Goal: Information Seeking & Learning: Find specific fact

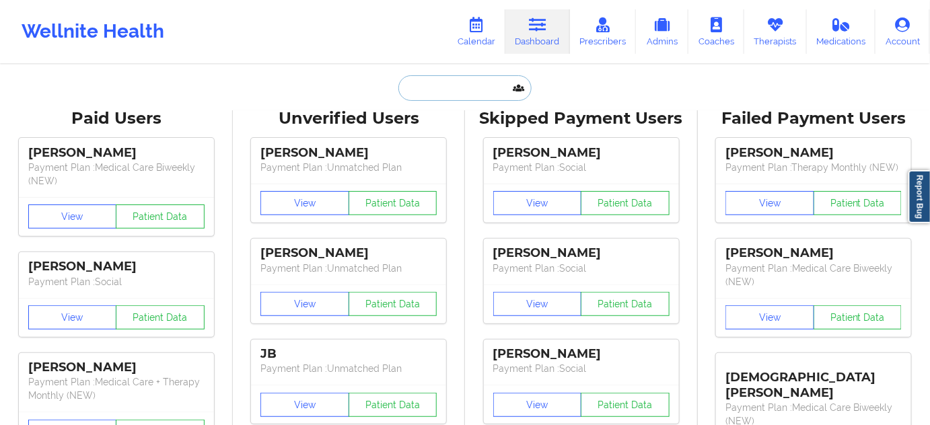
click at [463, 90] on input "text" at bounding box center [464, 88] width 133 height 26
paste input "[PERSON_NAME]"
type input "[PERSON_NAME]"
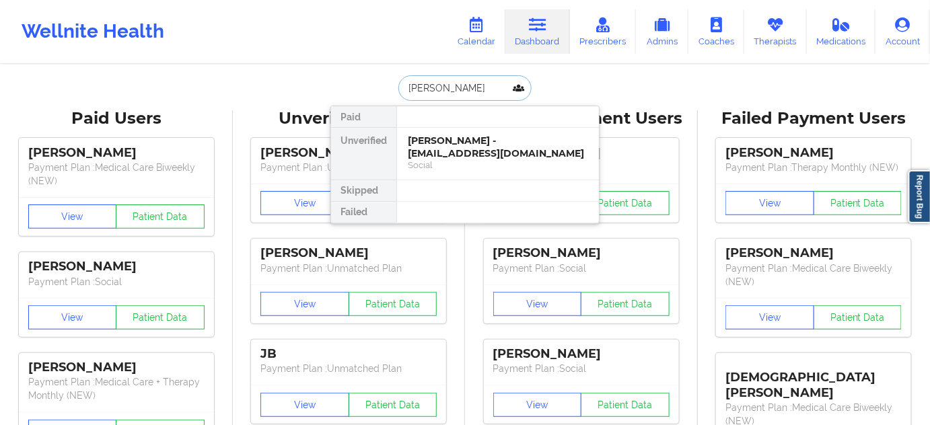
click at [443, 144] on div "[PERSON_NAME] - [EMAIL_ADDRESS][DOMAIN_NAME]" at bounding box center [498, 147] width 180 height 25
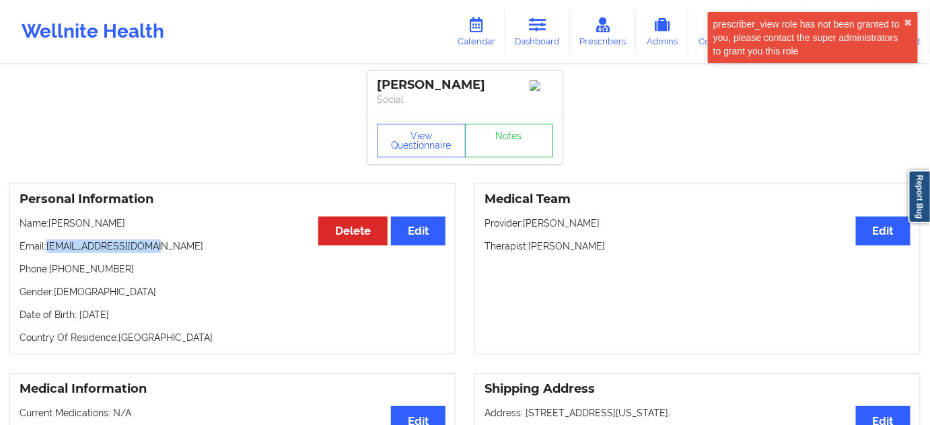
drag, startPoint x: 48, startPoint y: 249, endPoint x: 174, endPoint y: 242, distance: 126.0
click at [168, 244] on p "Email: [EMAIL_ADDRESS][DOMAIN_NAME]" at bounding box center [233, 246] width 426 height 13
copy p "[EMAIL_ADDRESS][DOMAIN_NAME]"
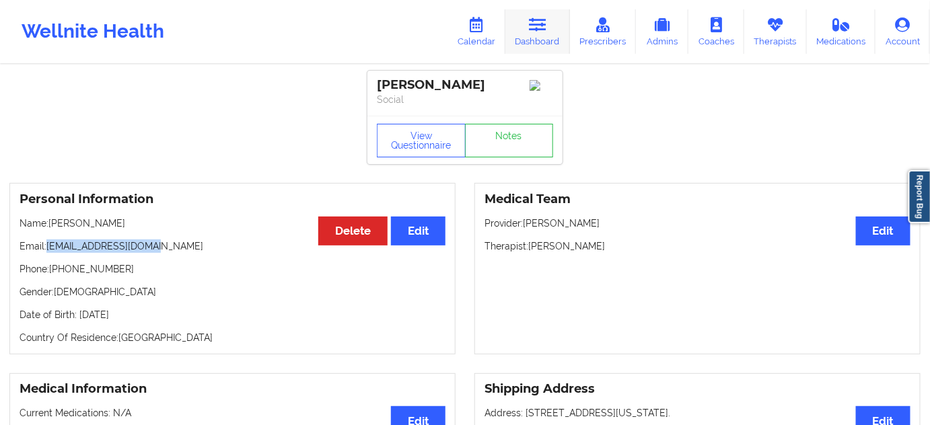
click at [527, 48] on link "Dashboard" at bounding box center [537, 31] width 65 height 44
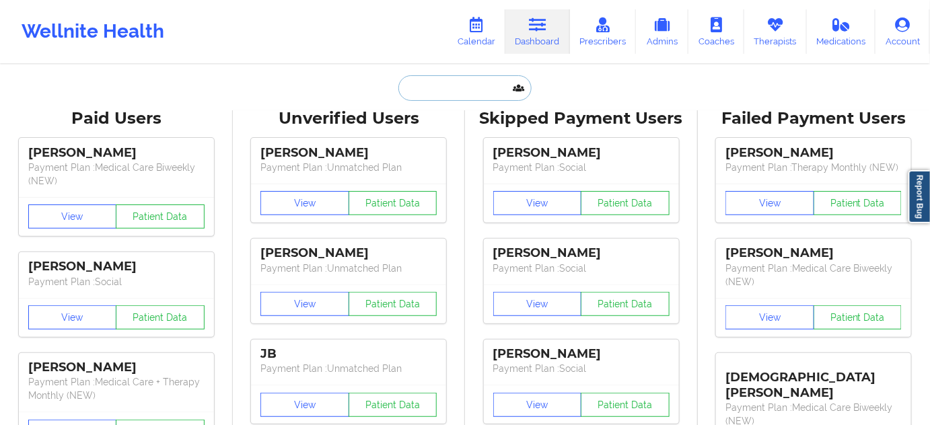
drag, startPoint x: 527, startPoint y: 48, endPoint x: 433, endPoint y: 77, distance: 97.9
click at [433, 77] on input "text" at bounding box center [464, 88] width 133 height 26
paste input "[EMAIL_ADDRESS][DOMAIN_NAME]"
type input "[EMAIL_ADDRESS][DOMAIN_NAME]"
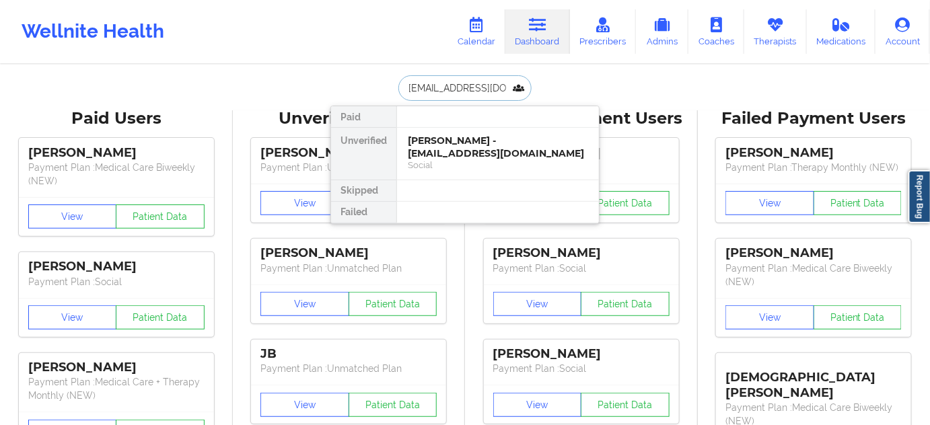
click at [443, 146] on div "[PERSON_NAME] - [EMAIL_ADDRESS][DOMAIN_NAME]" at bounding box center [498, 147] width 180 height 25
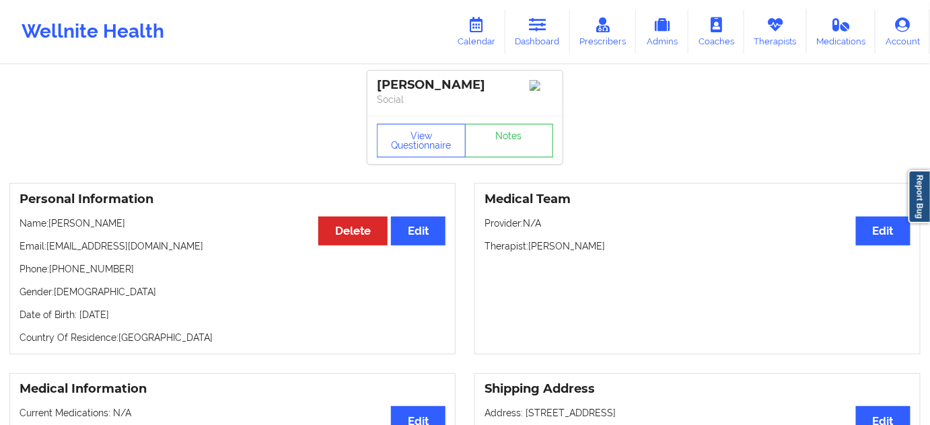
click at [402, 87] on div "[PERSON_NAME]" at bounding box center [465, 84] width 176 height 15
copy div "Arishia"
drag, startPoint x: 474, startPoint y: 83, endPoint x: 365, endPoint y: 71, distance: 109.7
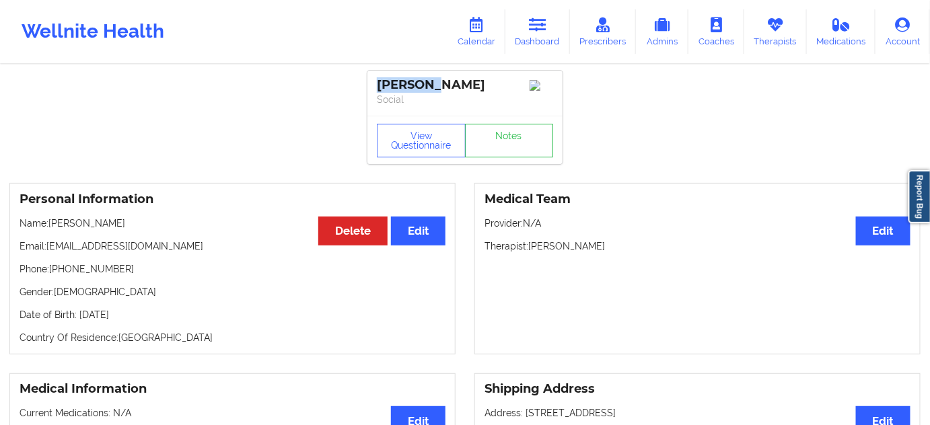
copy div "[PERSON_NAME]"
click at [452, 114] on div "[PERSON_NAME] Social" at bounding box center [464, 93] width 195 height 45
click at [451, 89] on div "[PERSON_NAME]" at bounding box center [465, 84] width 176 height 15
copy div "Mishra"
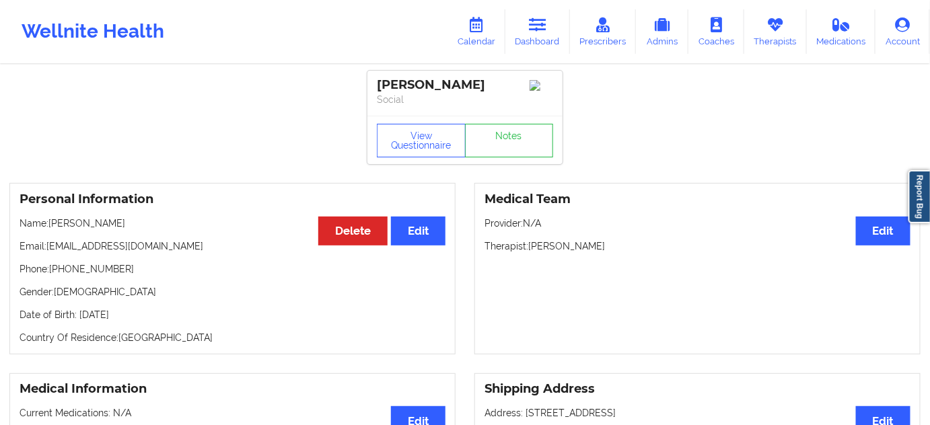
drag, startPoint x: 530, startPoint y: 249, endPoint x: 628, endPoint y: 240, distance: 98.7
click at [628, 240] on div "Medical Team Edit Provider: N/A Therapist: [PERSON_NAME]" at bounding box center [697, 269] width 446 height 172
copy p "[PERSON_NAME]"
click at [513, 132] on link "Notes" at bounding box center [509, 141] width 89 height 34
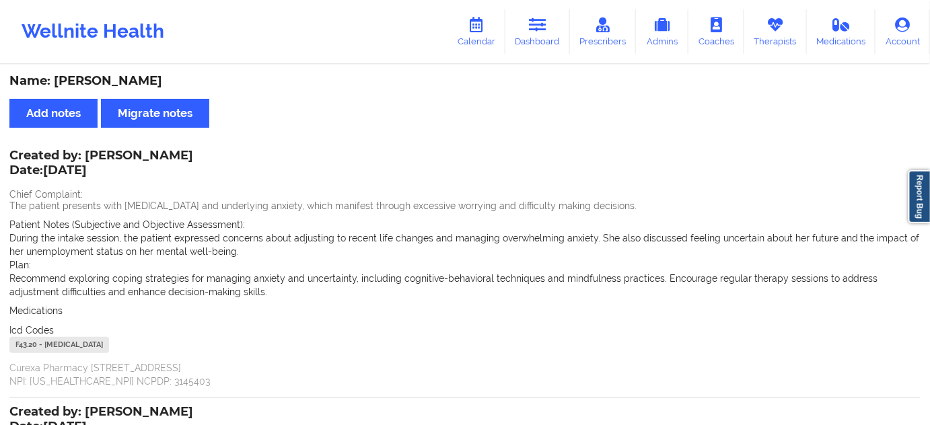
click at [26, 344] on div "F43.20 - [MEDICAL_DATA]" at bounding box center [59, 345] width 100 height 16
copy div "F43.20"
click at [525, 36] on link "Dashboard" at bounding box center [537, 31] width 65 height 44
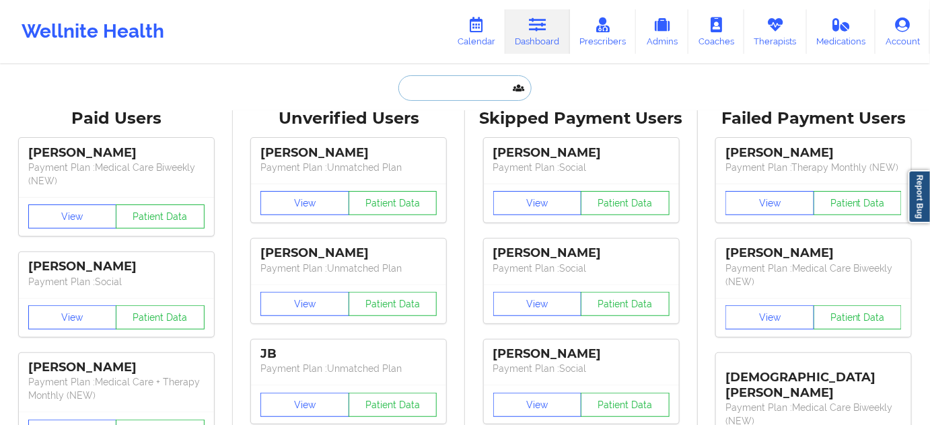
click at [460, 90] on input "text" at bounding box center [464, 88] width 133 height 26
paste input "[EMAIL_ADDRESS][DOMAIN_NAME]"
type input "[EMAIL_ADDRESS][DOMAIN_NAME]"
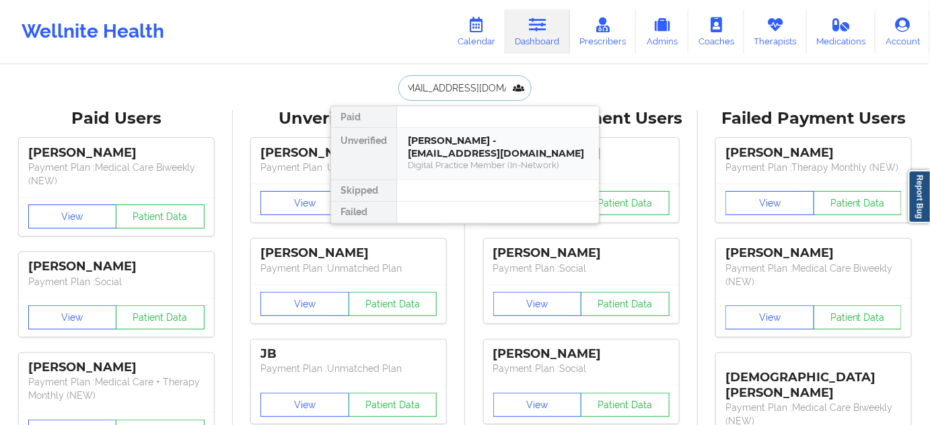
click at [454, 152] on div "[PERSON_NAME] - [EMAIL_ADDRESS][DOMAIN_NAME]" at bounding box center [498, 147] width 180 height 25
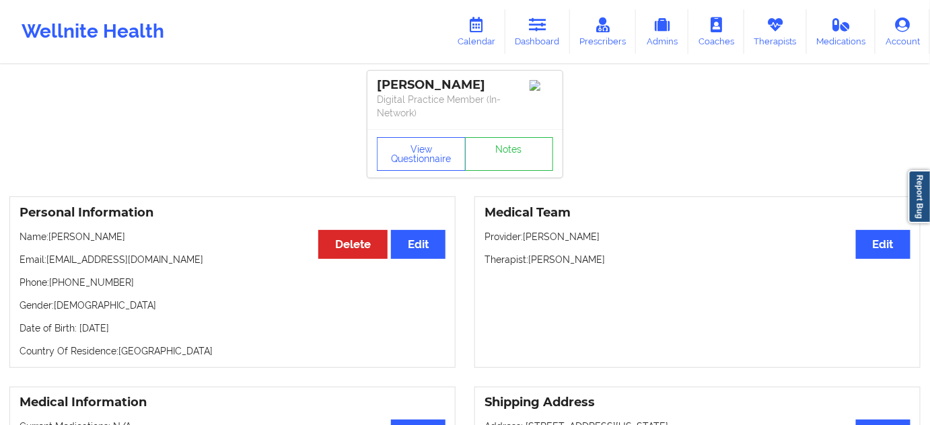
click at [455, 77] on div "[PERSON_NAME]" at bounding box center [465, 84] width 176 height 15
copy div "[PERSON_NAME]"
drag, startPoint x: 380, startPoint y: 83, endPoint x: 478, endPoint y: 81, distance: 98.9
click at [478, 81] on div "[PERSON_NAME]" at bounding box center [465, 84] width 176 height 15
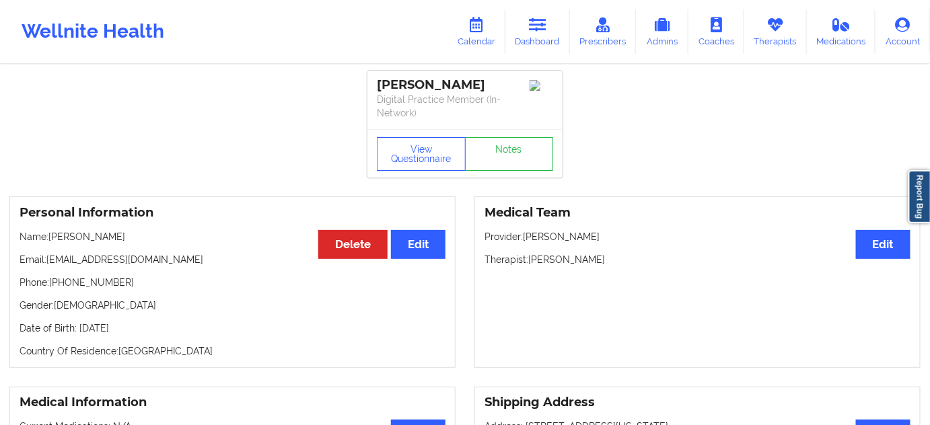
copy div "[PERSON_NAME]"
click at [458, 82] on div "[PERSON_NAME]" at bounding box center [465, 84] width 176 height 15
click at [521, 150] on link "Notes" at bounding box center [509, 154] width 89 height 34
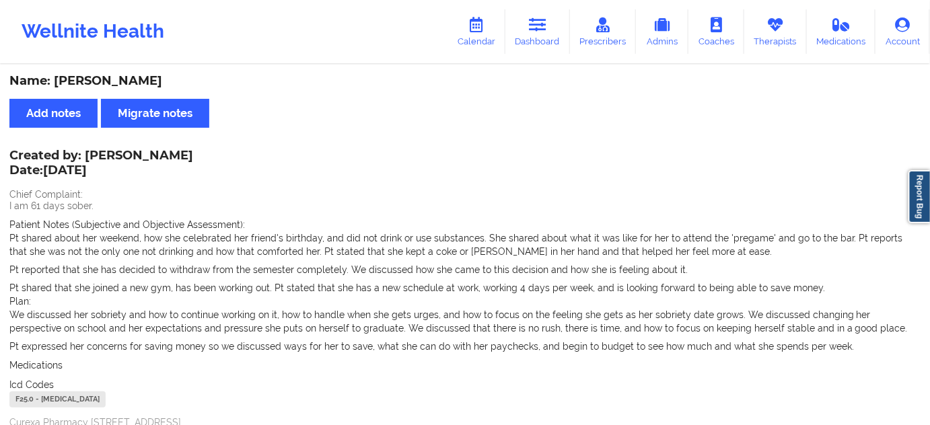
drag, startPoint x: 85, startPoint y: 152, endPoint x: 172, endPoint y: 151, distance: 87.5
click at [170, 151] on div "Created by: [PERSON_NAME] Date: [DATE] Chief Complaint: I am 61 days sober. Pat…" at bounding box center [464, 296] width 911 height 291
click at [277, 171] on div "Created by: [PERSON_NAME] Date: [DATE] Chief Complaint: I am 61 days sober. Pat…" at bounding box center [464, 296] width 911 height 291
drag, startPoint x: 176, startPoint y: 148, endPoint x: 111, endPoint y: 150, distance: 65.3
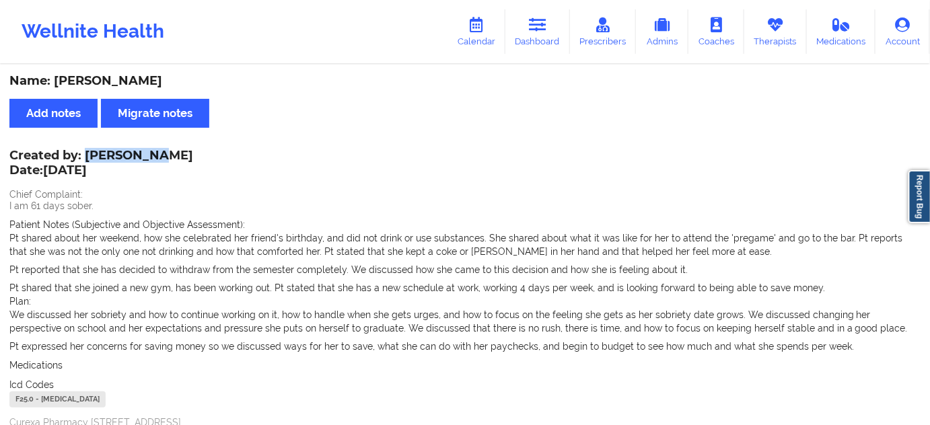
drag, startPoint x: 88, startPoint y: 149, endPoint x: 150, endPoint y: 153, distance: 62.0
click at [150, 153] on div "Created by: [PERSON_NAME] Date: [DATE]" at bounding box center [101, 164] width 184 height 31
drag, startPoint x: 83, startPoint y: 155, endPoint x: 164, endPoint y: 151, distance: 80.2
click at [164, 151] on div "Created by: [PERSON_NAME] Date: [DATE] Chief Complaint: I am 61 days sober. Pat…" at bounding box center [464, 296] width 911 height 291
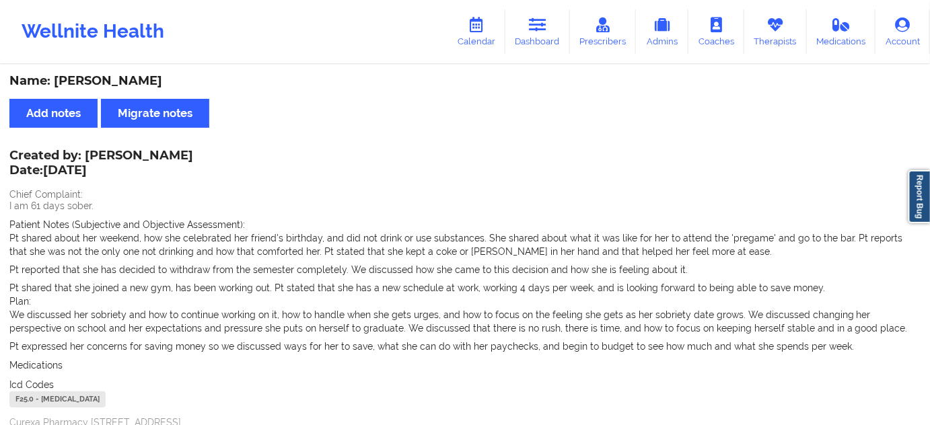
click at [163, 168] on div "Created by: [PERSON_NAME] Date: [DATE] Chief Complaint: I am 61 days sober. Pat…" at bounding box center [464, 296] width 911 height 291
drag, startPoint x: 81, startPoint y: 157, endPoint x: 170, endPoint y: 149, distance: 89.2
copy div "[PERSON_NAME] Date: [DATE]"
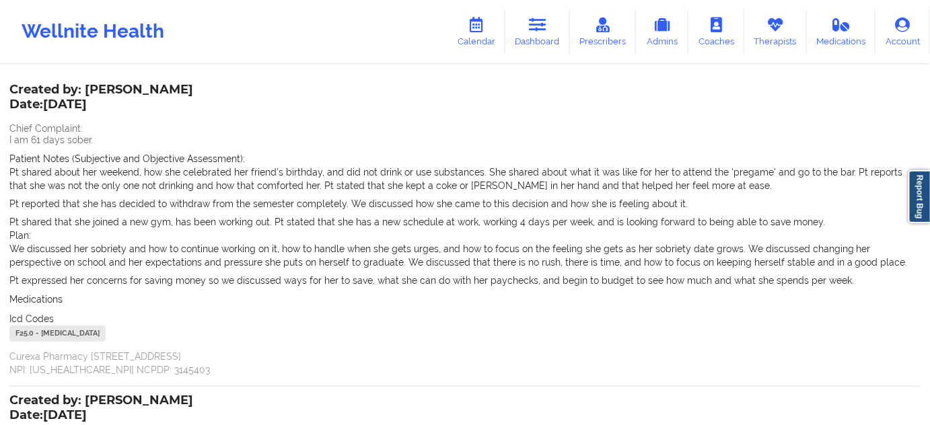
scroll to position [81, 0]
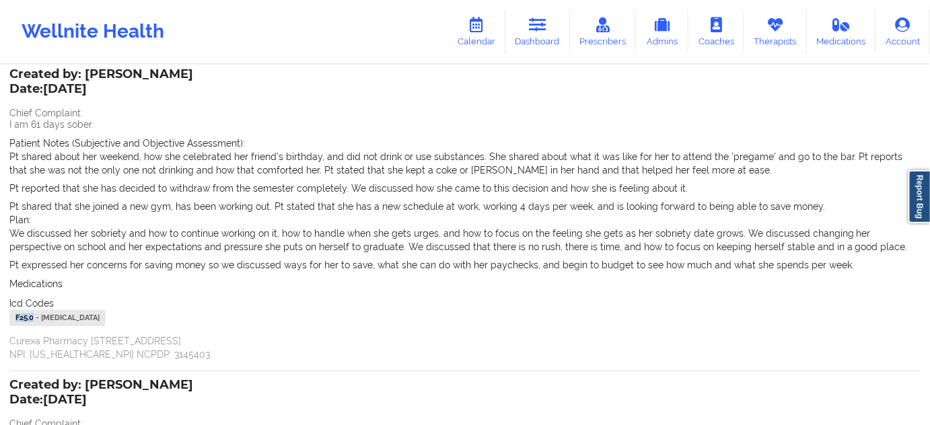
drag, startPoint x: 34, startPoint y: 320, endPoint x: 9, endPoint y: 321, distance: 24.9
click at [9, 321] on div "Name: [PERSON_NAME] Add notes Migrate notes Created by: [PERSON_NAME] Date: [DA…" at bounding box center [465, 383] width 930 height 797
click at [532, 25] on icon at bounding box center [537, 24] width 17 height 15
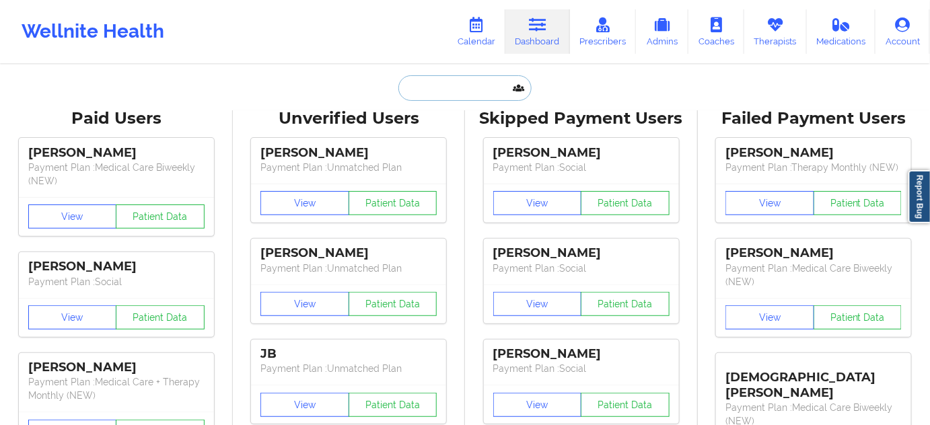
click at [461, 88] on input "text" at bounding box center [464, 88] width 133 height 26
paste input "[EMAIL_ADDRESS][DOMAIN_NAME]"
type input "[EMAIL_ADDRESS][DOMAIN_NAME]"
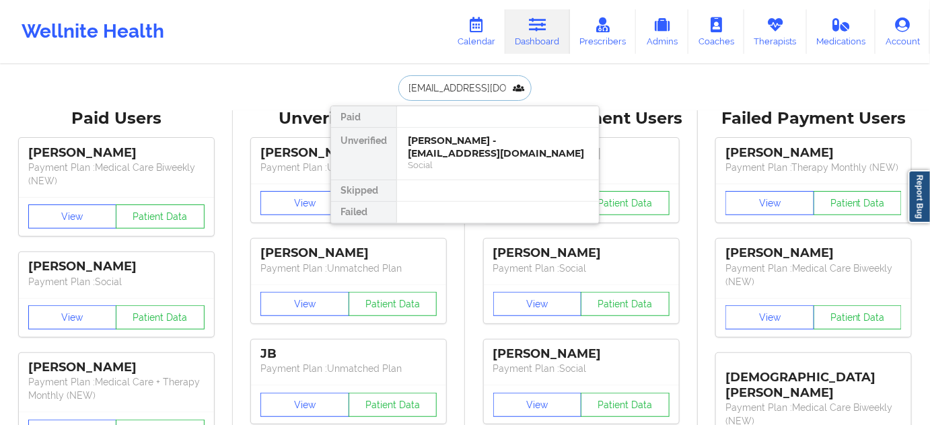
click at [446, 147] on div "[PERSON_NAME] - [EMAIL_ADDRESS][DOMAIN_NAME]" at bounding box center [498, 147] width 180 height 25
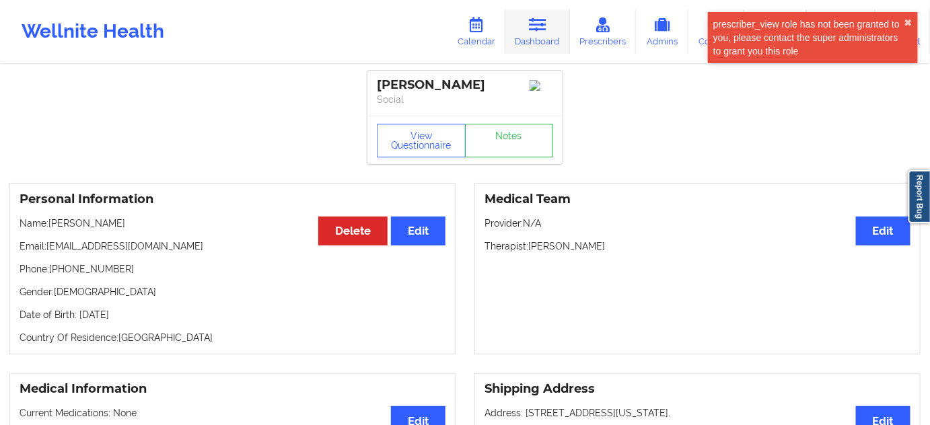
click at [557, 32] on link "Dashboard" at bounding box center [537, 31] width 65 height 44
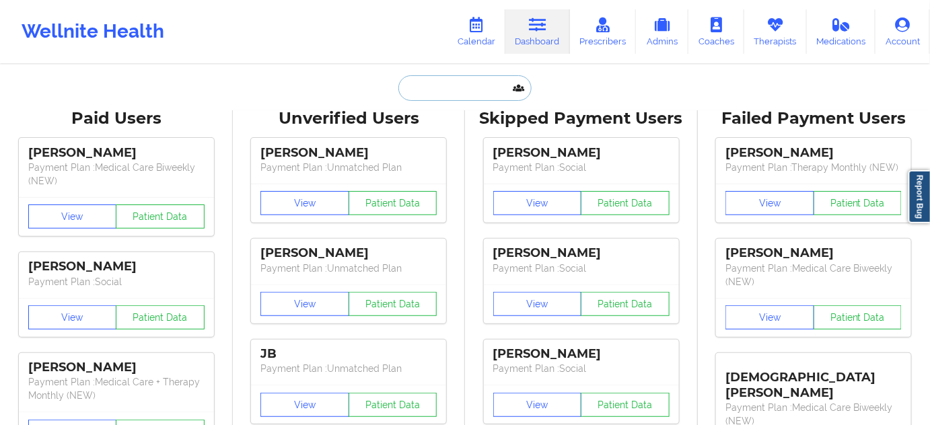
click at [470, 83] on input "text" at bounding box center [464, 88] width 133 height 26
paste input "[PERSON_NAME]"
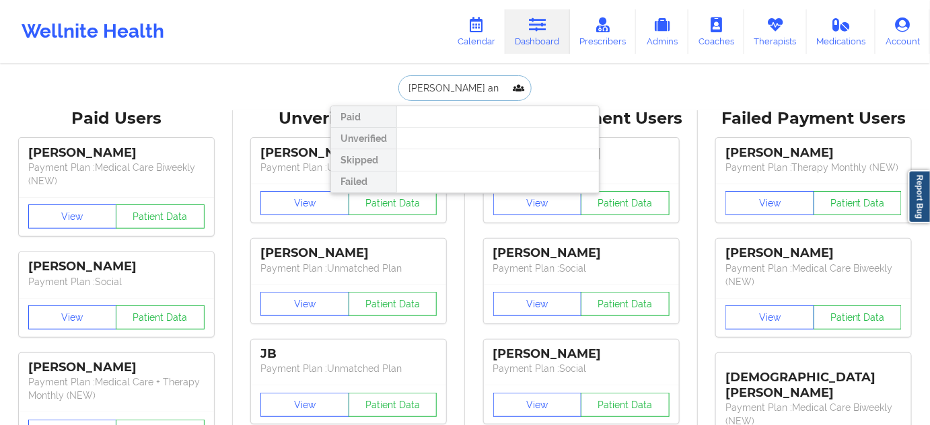
paste input "[PERSON_NAME]"
paste input "[EMAIL_ADDRESS][DOMAIN_NAME]"
type input "[EMAIL_ADDRESS][DOMAIN_NAME]"
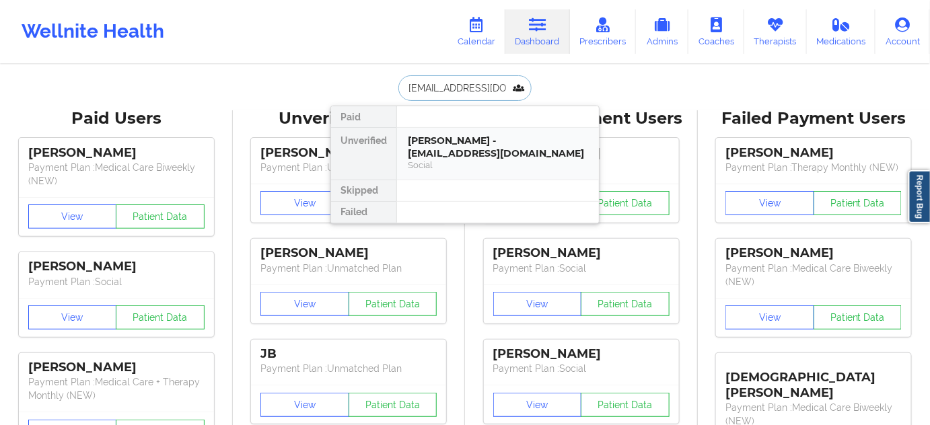
click at [474, 152] on div "[PERSON_NAME] - [EMAIL_ADDRESS][DOMAIN_NAME]" at bounding box center [498, 147] width 180 height 25
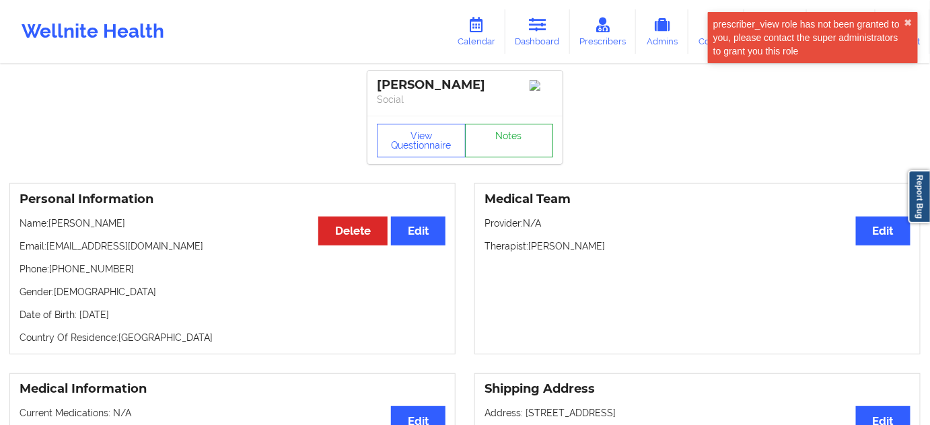
click at [493, 147] on link "Notes" at bounding box center [509, 141] width 89 height 34
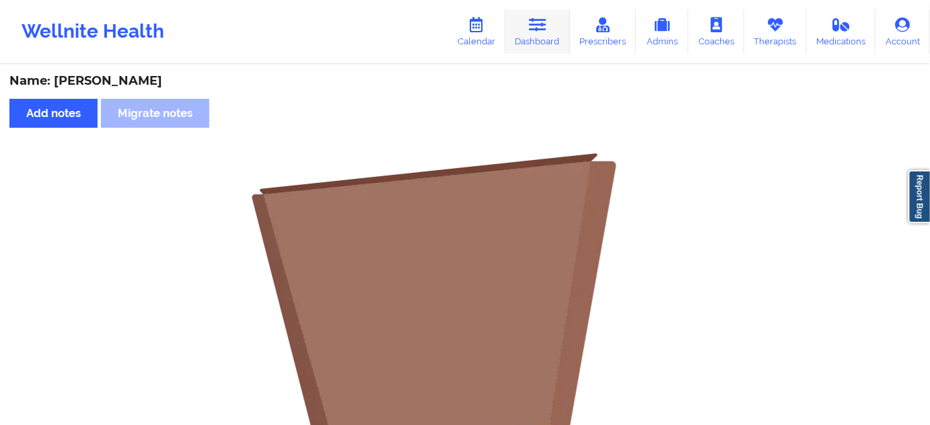
click at [531, 29] on link "Dashboard" at bounding box center [537, 31] width 65 height 44
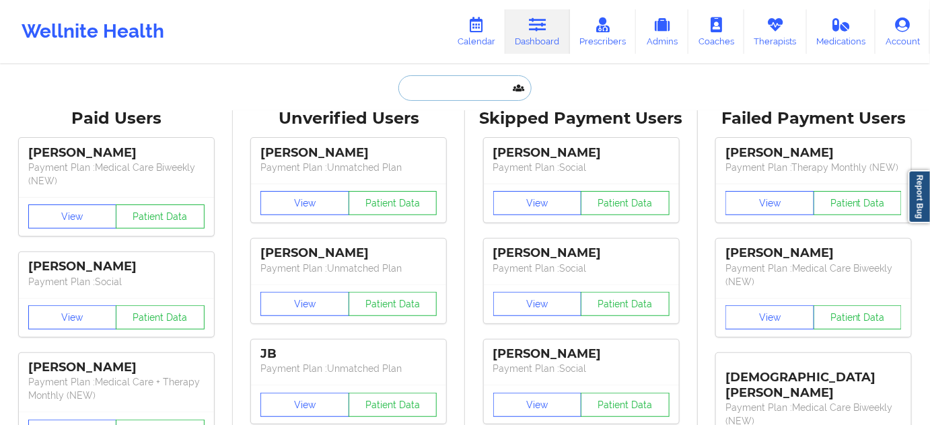
click at [472, 94] on input "text" at bounding box center [464, 88] width 133 height 26
type input "w"
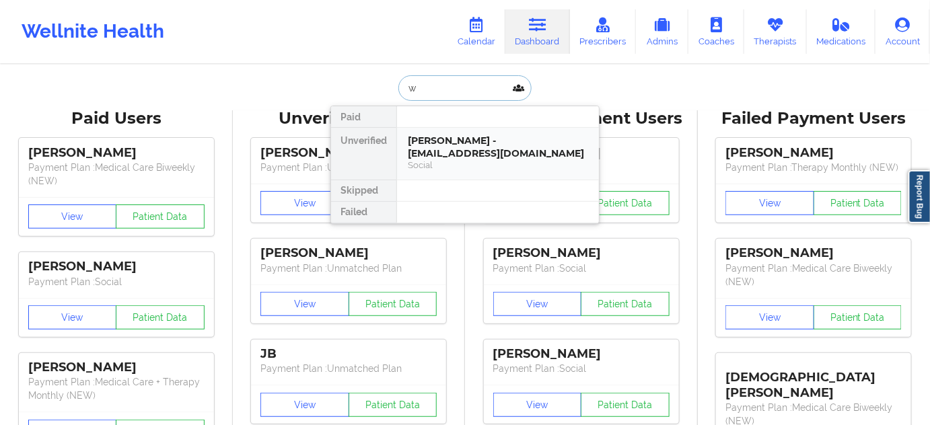
click at [461, 141] on div "[PERSON_NAME] - [EMAIL_ADDRESS][DOMAIN_NAME]" at bounding box center [498, 147] width 180 height 25
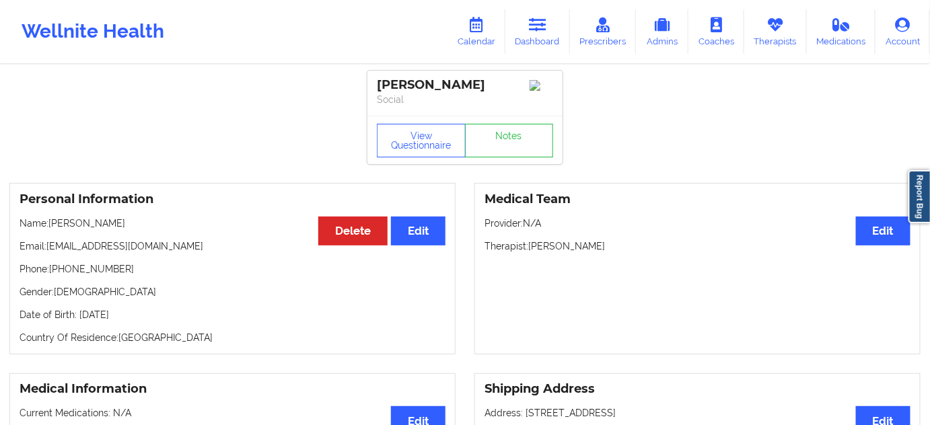
click at [400, 85] on div "[PERSON_NAME]" at bounding box center [465, 84] width 176 height 15
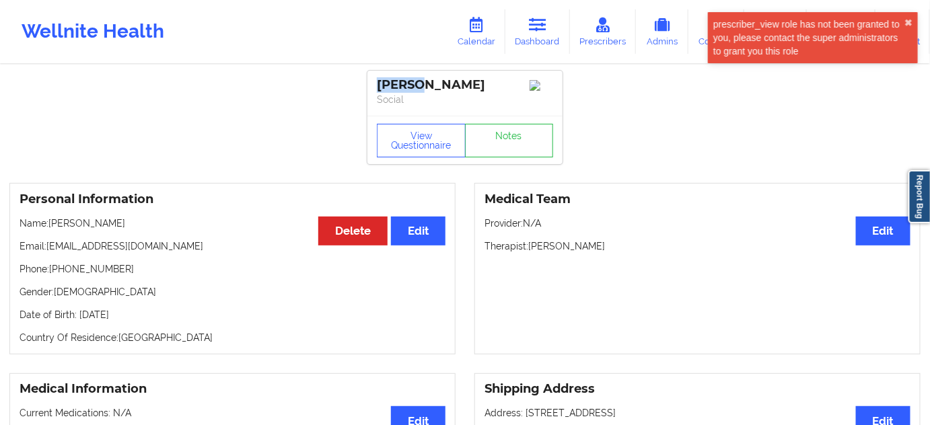
click at [400, 85] on div "[PERSON_NAME]" at bounding box center [465, 84] width 176 height 15
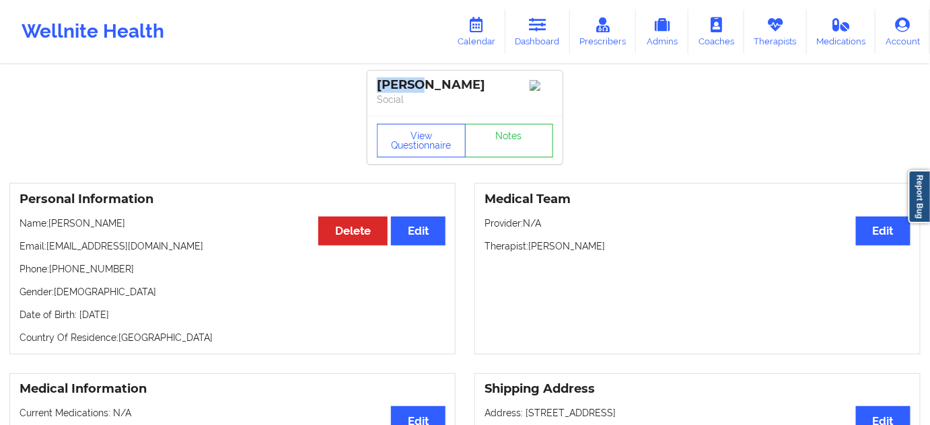
drag, startPoint x: 487, startPoint y: 81, endPoint x: 373, endPoint y: 75, distance: 114.6
click at [373, 75] on div "[PERSON_NAME] Social" at bounding box center [464, 93] width 195 height 45
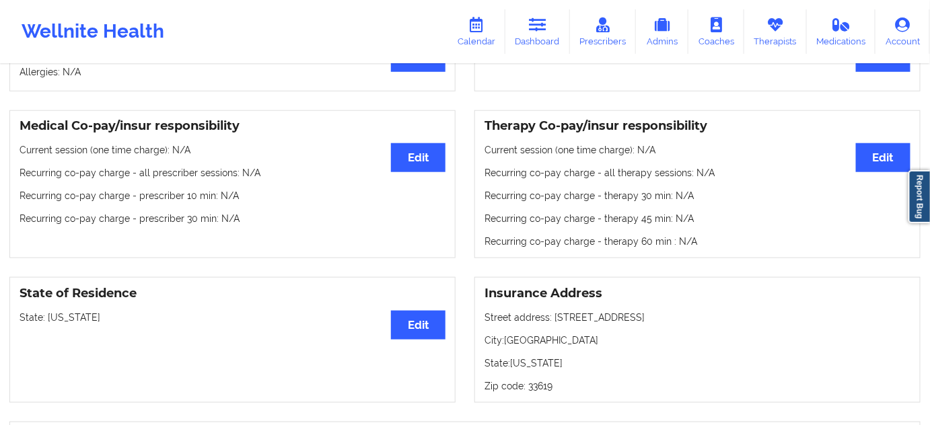
scroll to position [489, 0]
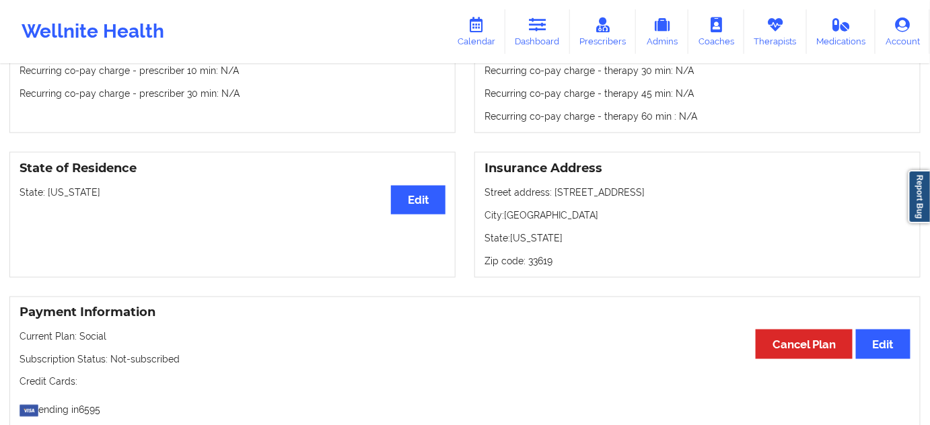
drag, startPoint x: 553, startPoint y: 194, endPoint x: 662, endPoint y: 193, distance: 108.3
click at [662, 193] on p "Street address: [STREET_ADDRESS]" at bounding box center [698, 192] width 426 height 13
click at [529, 222] on p "City: [GEOGRAPHIC_DATA]" at bounding box center [698, 215] width 426 height 13
click at [537, 258] on p "Zip code: 33619" at bounding box center [698, 260] width 426 height 13
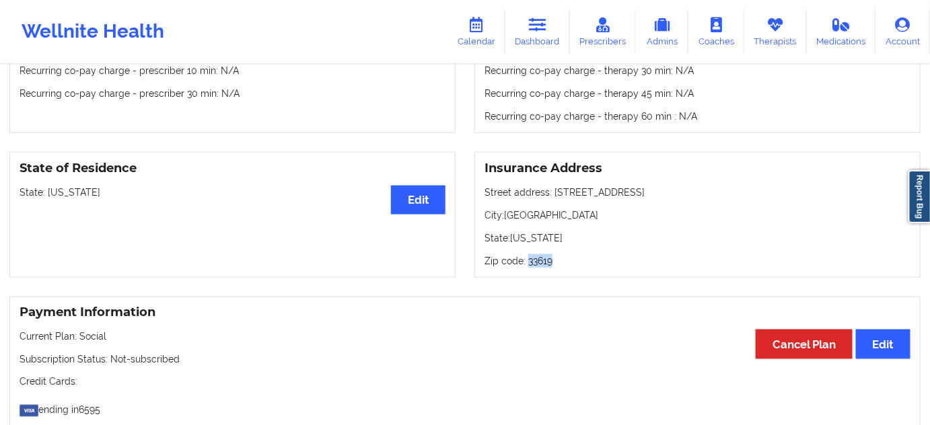
click at [537, 258] on p "Zip code: 33619" at bounding box center [698, 260] width 426 height 13
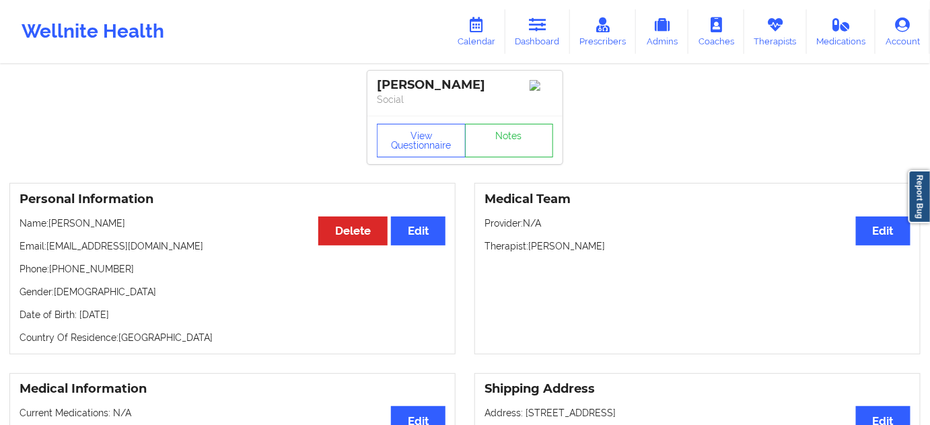
scroll to position [0, 0]
click at [499, 155] on link "Notes" at bounding box center [509, 141] width 89 height 34
